Goal: Information Seeking & Learning: Learn about a topic

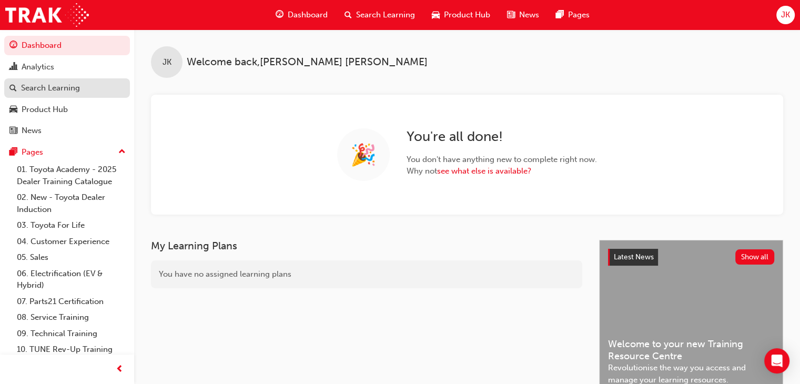
click at [59, 89] on div "Search Learning" at bounding box center [50, 88] width 59 height 12
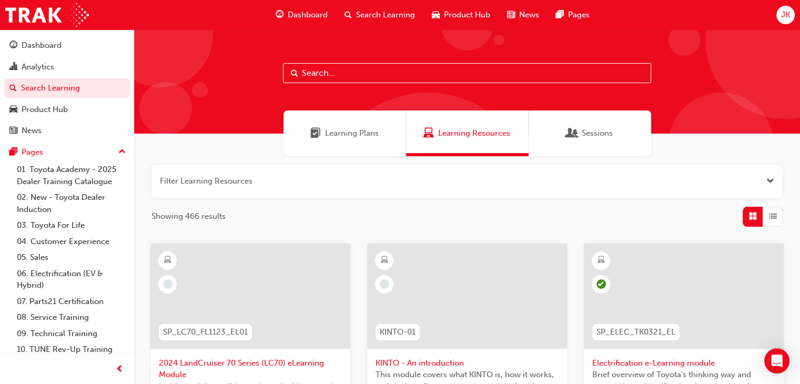
click at [309, 73] on input "text" at bounding box center [467, 73] width 368 height 20
click at [360, 134] on span "Learning Plans" at bounding box center [352, 133] width 54 height 12
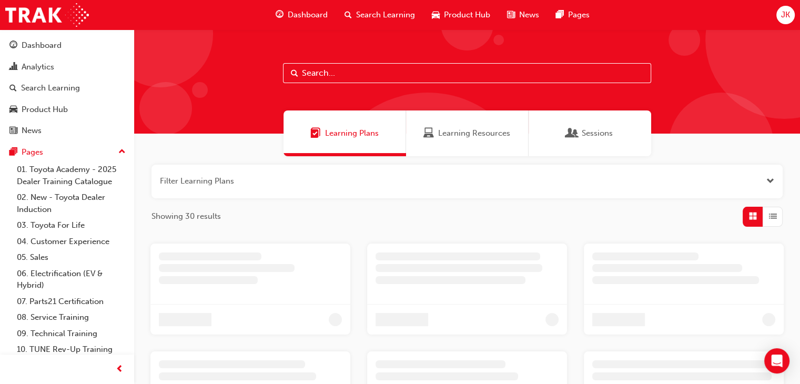
click at [308, 76] on input "text" at bounding box center [467, 73] width 368 height 20
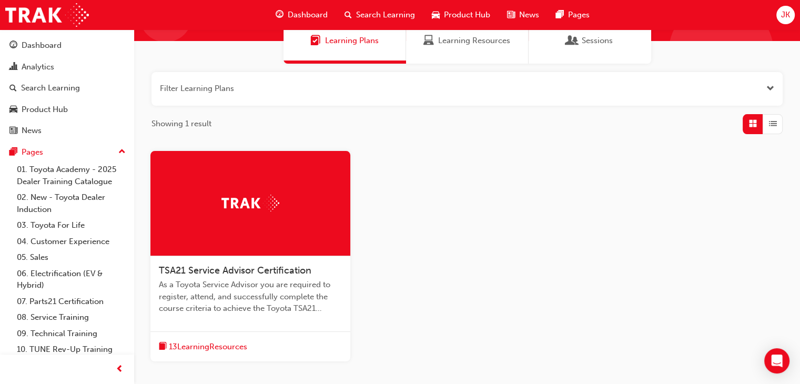
scroll to position [105, 0]
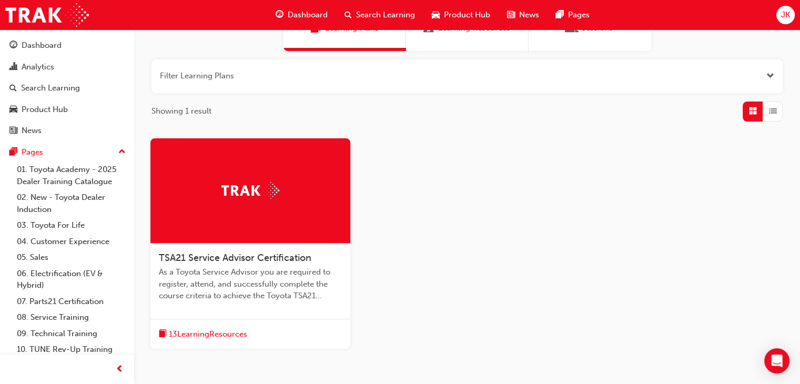
type input "tsa21"
click at [232, 261] on span "TSA21 Service Advisor Certification" at bounding box center [235, 258] width 152 height 12
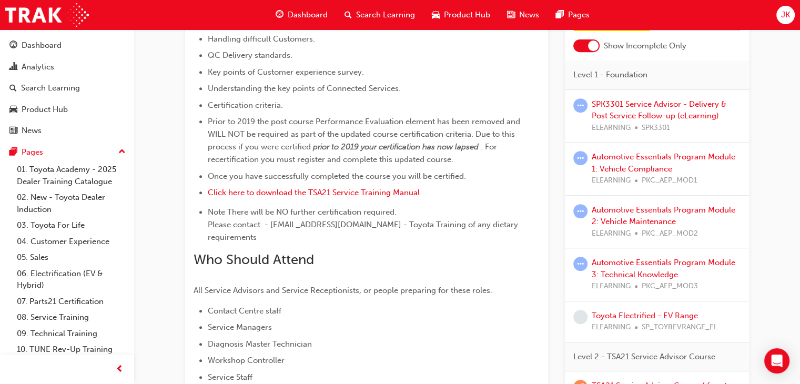
scroll to position [373, 0]
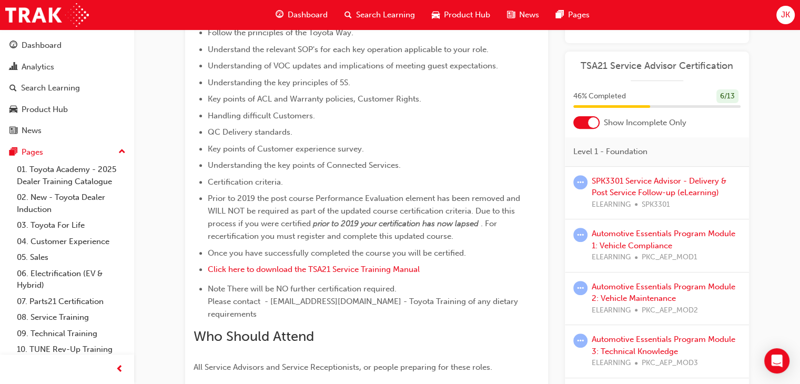
click at [589, 117] on div at bounding box center [593, 122] width 11 height 11
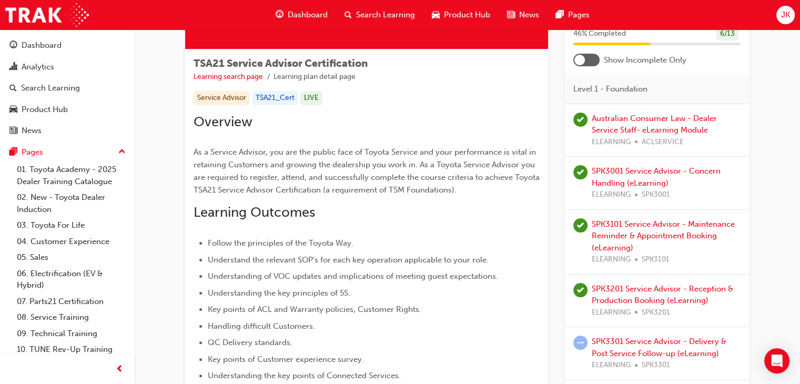
scroll to position [216, 0]
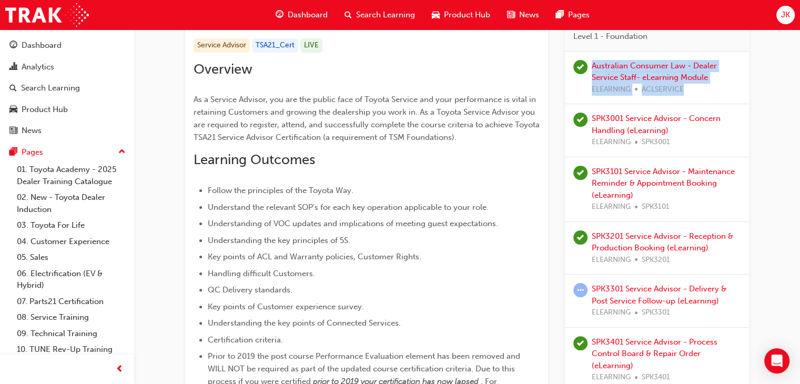
drag, startPoint x: 590, startPoint y: 63, endPoint x: 709, endPoint y: 85, distance: 120.8
click at [709, 85] on div "Australian Consumer Law - Dealer Service Staff- eLearning Module ELEARNING ACLS…" at bounding box center [656, 78] width 167 height 36
copy div "Australian Consumer Law - Dealer Service Staff- eLearning Module ELEARNING ACLS…"
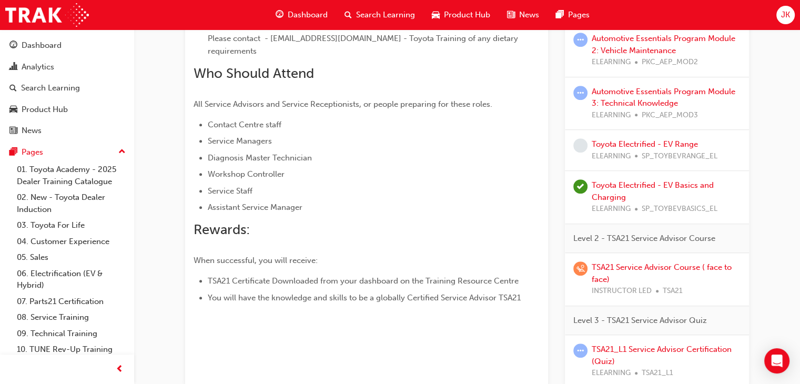
scroll to position [583, 0]
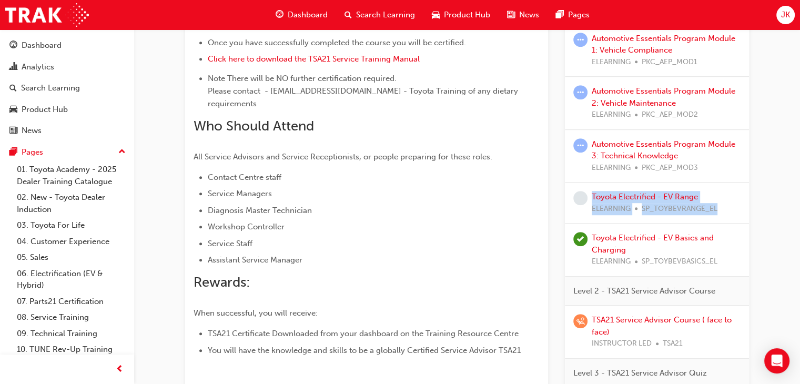
drag, startPoint x: 590, startPoint y: 191, endPoint x: 722, endPoint y: 204, distance: 132.1
click at [722, 204] on div "Toyota Electrified - EV Range ELEARNING SP_TOYBEVRANGE_EL" at bounding box center [656, 203] width 167 height 24
copy div "Toyota Electrified - EV Range ELEARNING SP_TOYBEVRANGE_EL"
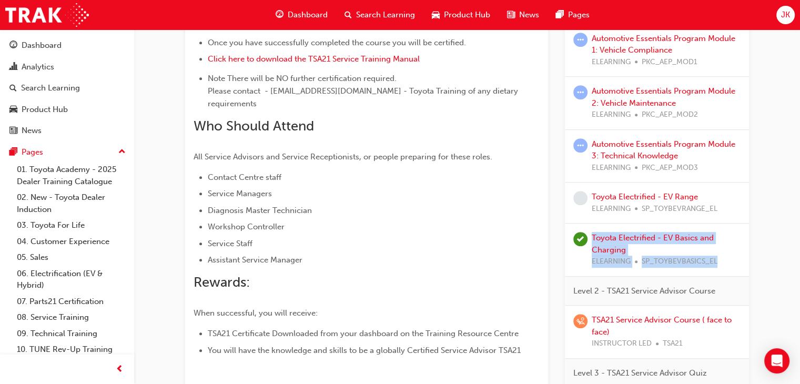
drag, startPoint x: 721, startPoint y: 259, endPoint x: 590, endPoint y: 237, distance: 133.3
click at [590, 237] on div "Toyota Electrified - EV Basics and Charging ELEARNING SP_TOYBEVBASICS_EL" at bounding box center [656, 250] width 167 height 36
copy div "Toyota Electrified - EV Basics and Charging ELEARNING SP_TOYBEVBASICS_EL"
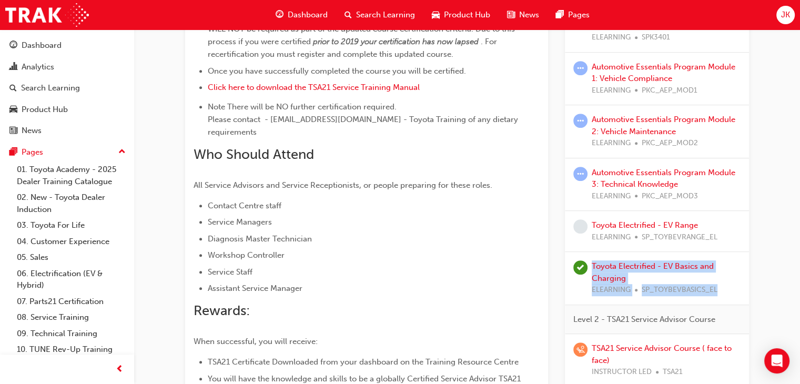
scroll to position [531, 0]
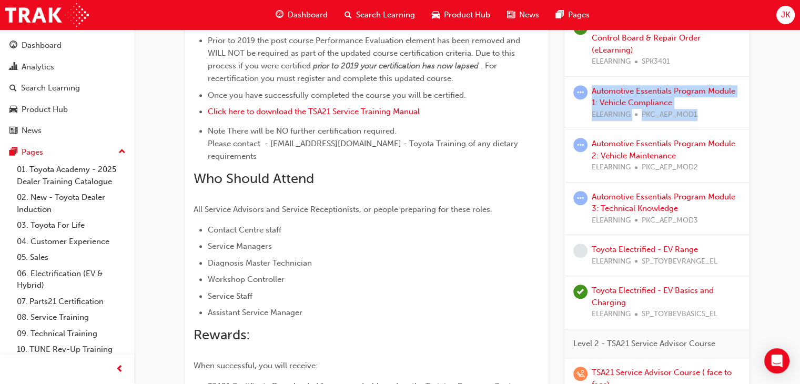
drag, startPoint x: 590, startPoint y: 87, endPoint x: 734, endPoint y: 108, distance: 145.1
click at [734, 108] on div "Automotive Essentials Program Module 1: Vehicle Compliance ELEARNING PKC_AEP_MO…" at bounding box center [656, 103] width 167 height 36
copy div "Automotive Essentials Program Module 1: Vehicle Compliance ELEARNING PKC_AEP_MO…"
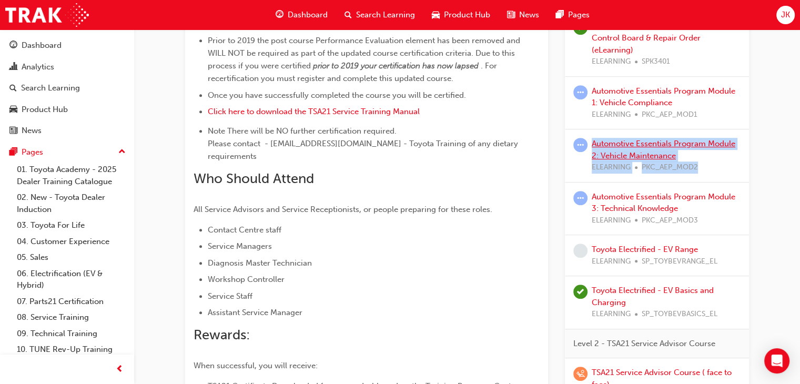
drag, startPoint x: 700, startPoint y: 163, endPoint x: 593, endPoint y: 141, distance: 109.4
click at [593, 141] on div "Automotive Essentials Program Module 2: Vehicle Maintenance ELEARNING PKC_AEP_M…" at bounding box center [665, 156] width 149 height 36
copy div "Automotive Essentials Program Module 2: Vehicle Maintenance ELEARNING PKC_AEP_M…"
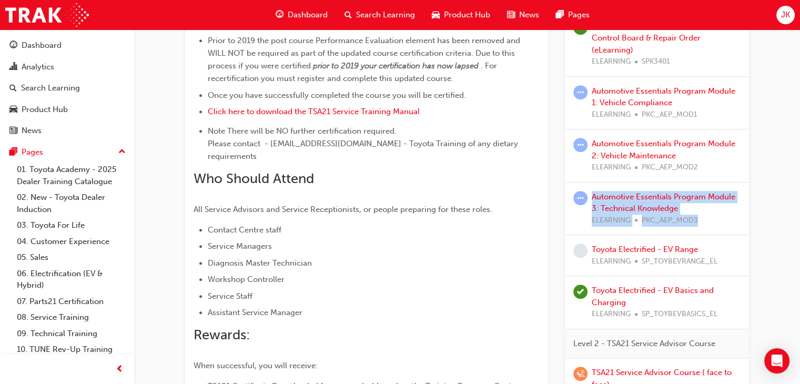
drag, startPoint x: 699, startPoint y: 217, endPoint x: 591, endPoint y: 192, distance: 111.1
click at [591, 192] on div "Automotive Essentials Program Module 3: Technical Knowledge ELEARNING PKC_AEP_M…" at bounding box center [656, 209] width 167 height 36
copy div "Automotive Essentials Program Module 3: Technical Knowledge ELEARNING PKC_AEP_M…"
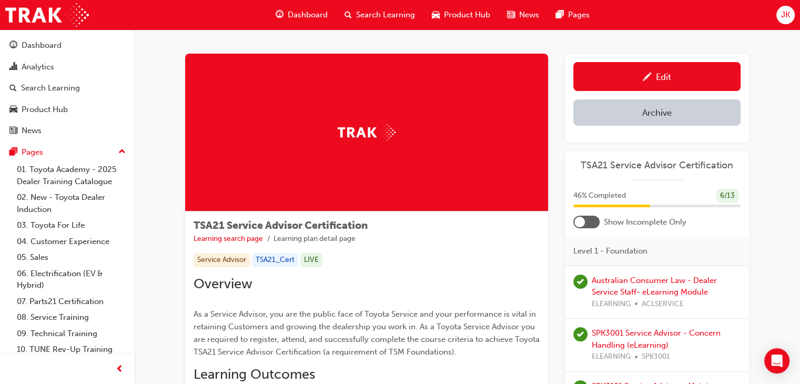
scroll to position [0, 0]
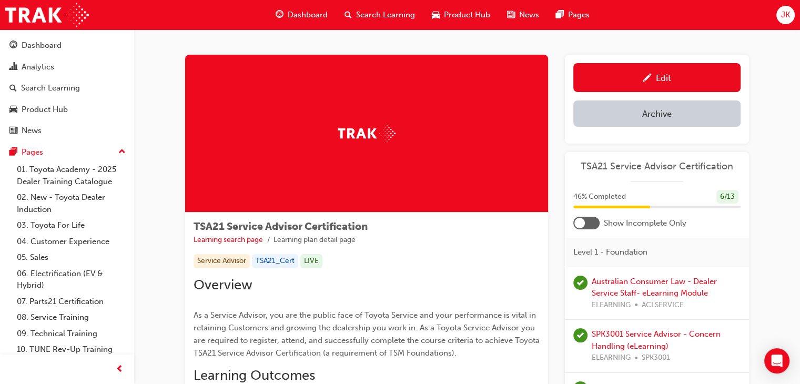
click at [370, 15] on span "Search Learning" at bounding box center [385, 15] width 59 height 12
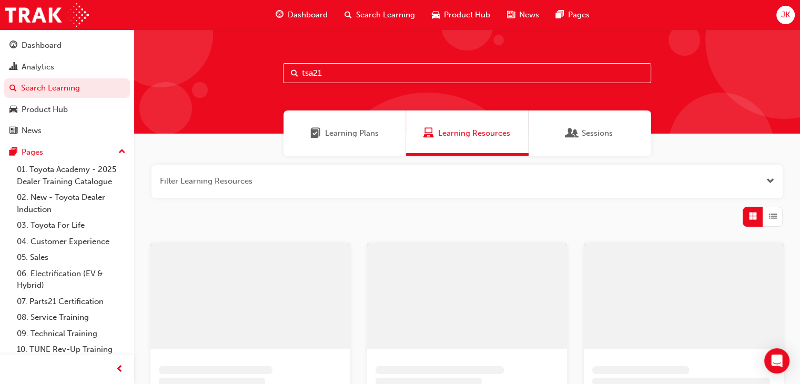
click at [443, 134] on span "Learning Resources" at bounding box center [474, 133] width 72 height 12
drag, startPoint x: 327, startPoint y: 73, endPoint x: 294, endPoint y: 74, distance: 32.6
click at [294, 74] on div "tsa21" at bounding box center [467, 73] width 368 height 20
type input "customer complaint handling"
click at [234, 107] on div "customer complaint handling" at bounding box center [466, 81] width 665 height 104
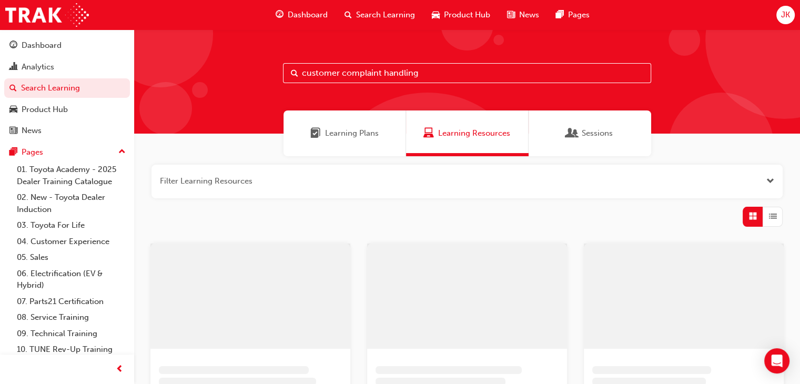
click at [294, 73] on span "Search" at bounding box center [294, 73] width 7 height 12
click at [452, 133] on span "Learning Resources" at bounding box center [474, 133] width 72 height 12
click at [53, 89] on link "Search Learning" at bounding box center [67, 87] width 126 height 19
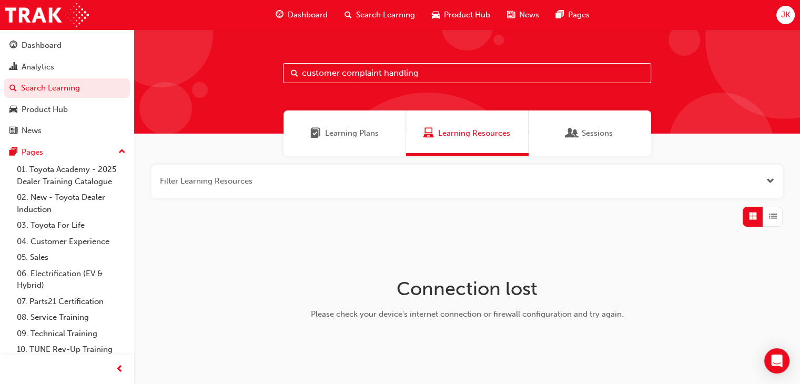
click at [428, 78] on input "customer complaint handling" at bounding box center [467, 73] width 368 height 20
click at [345, 135] on span "Learning Plans" at bounding box center [352, 133] width 54 height 12
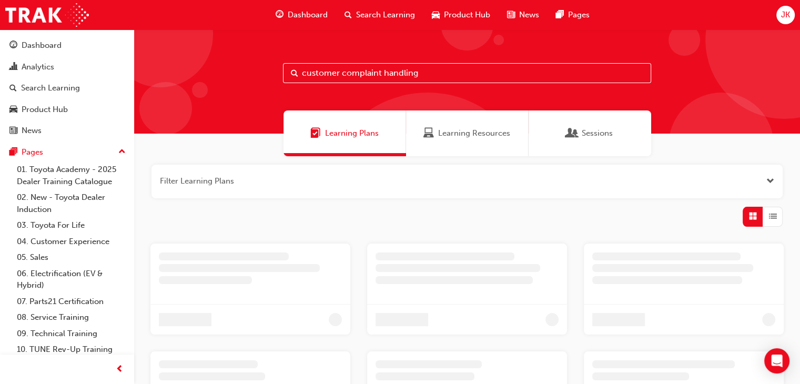
scroll to position [105, 0]
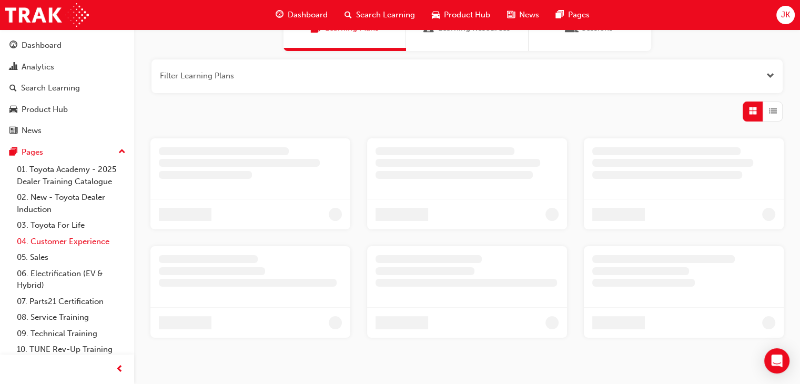
click at [69, 242] on link "04. Customer Experience" at bounding box center [71, 241] width 117 height 16
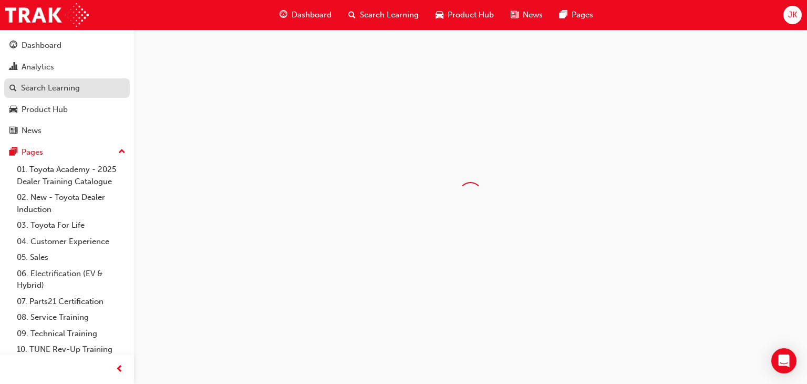
click at [50, 90] on div "Search Learning" at bounding box center [50, 88] width 59 height 12
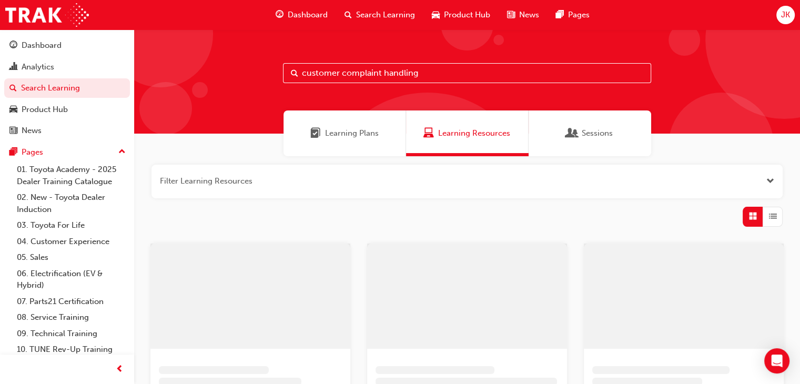
drag, startPoint x: 422, startPoint y: 75, endPoint x: 292, endPoint y: 77, distance: 129.9
click at [292, 77] on div "customer complaint handling" at bounding box center [467, 73] width 368 height 20
type input "Customer complaint handling"
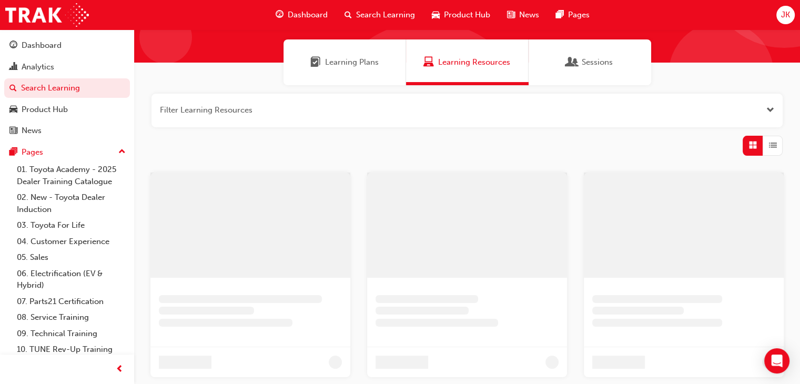
scroll to position [53, 0]
